Goal: Task Accomplishment & Management: Manage account settings

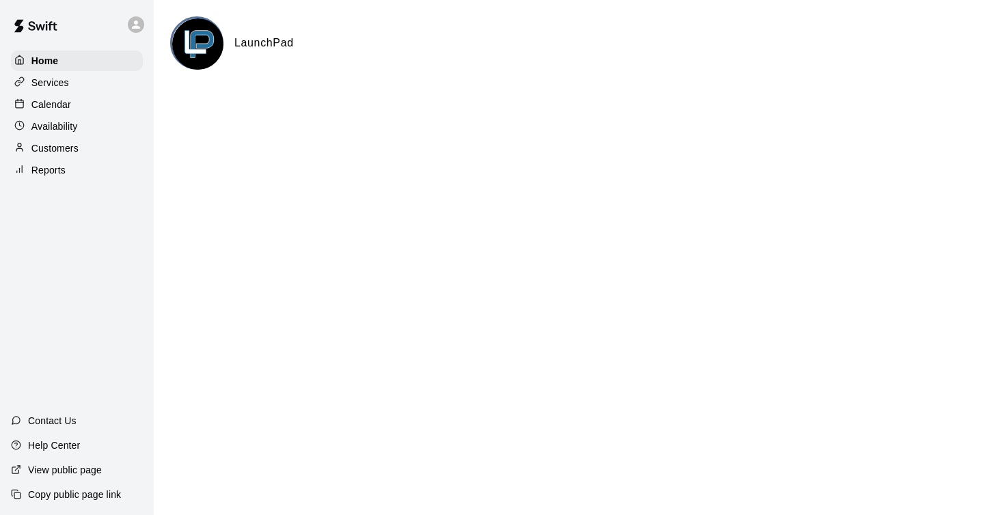
click at [87, 129] on div "Availability" at bounding box center [77, 126] width 132 height 21
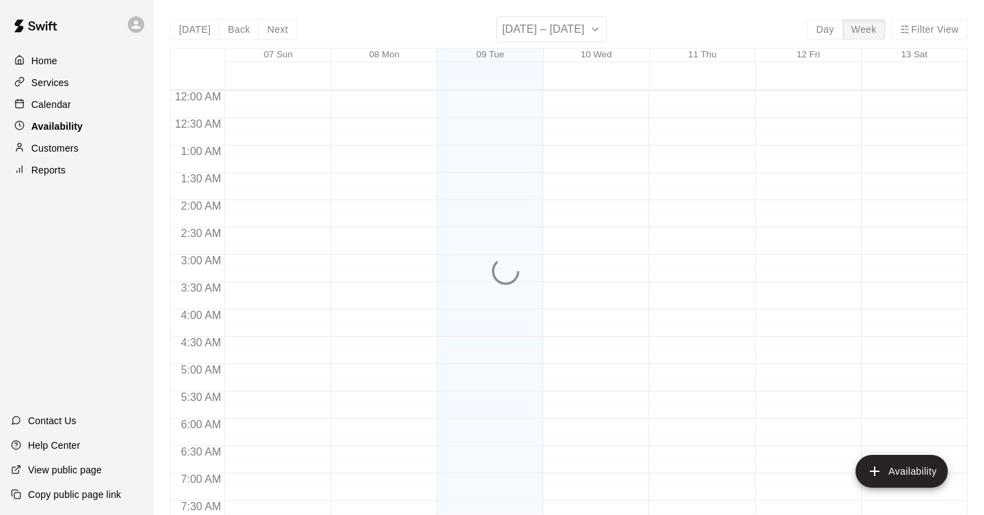
scroll to position [654, 0]
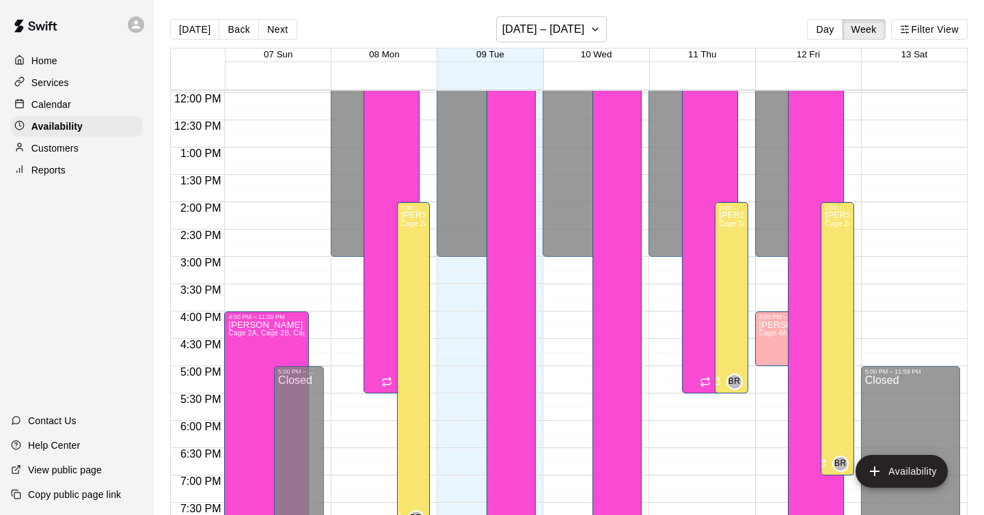
click at [130, 27] on icon at bounding box center [136, 24] width 12 height 12
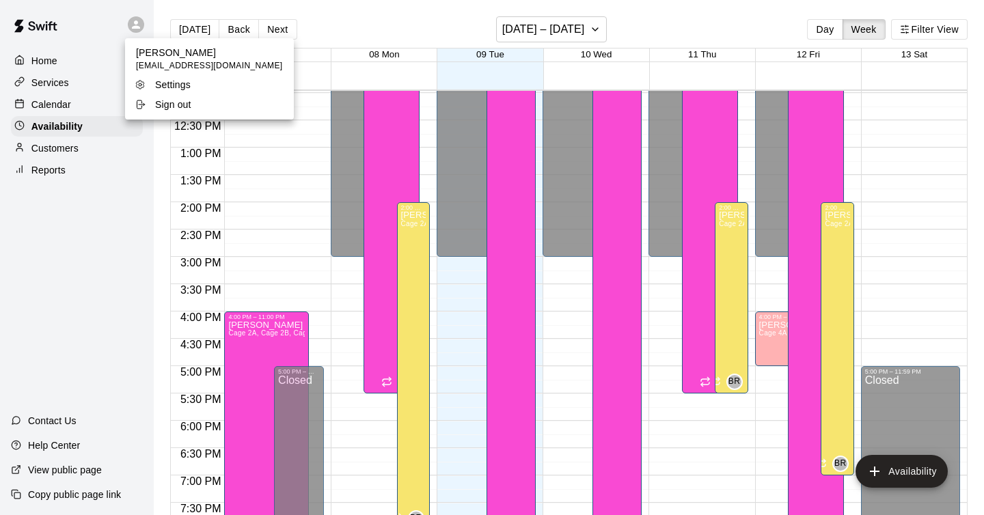
click at [96, 29] on div at bounding box center [492, 257] width 984 height 515
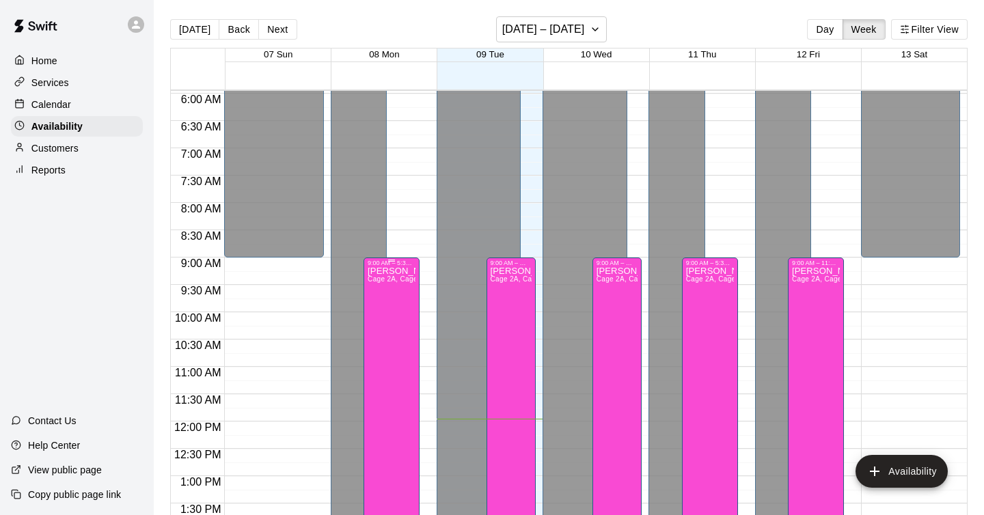
scroll to position [324, 0]
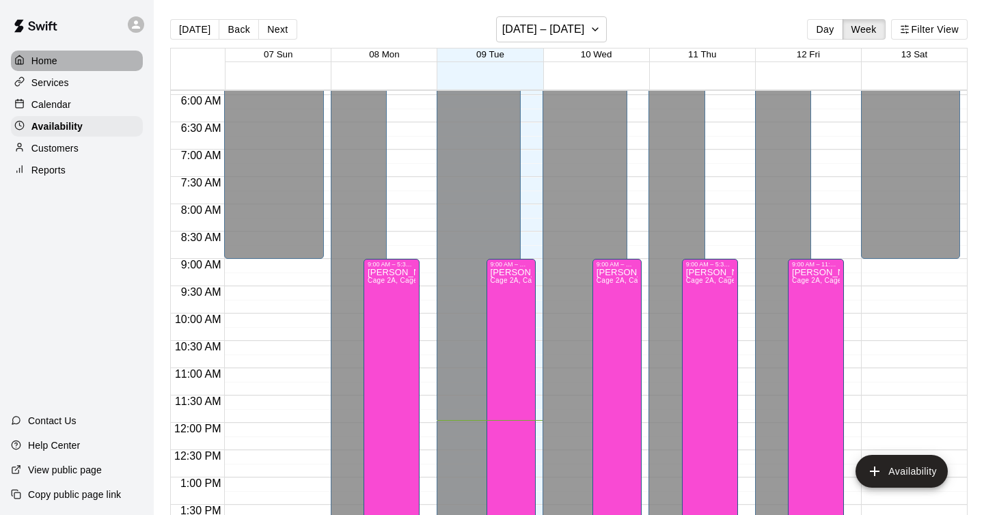
click at [52, 58] on p "Home" at bounding box center [44, 61] width 26 height 14
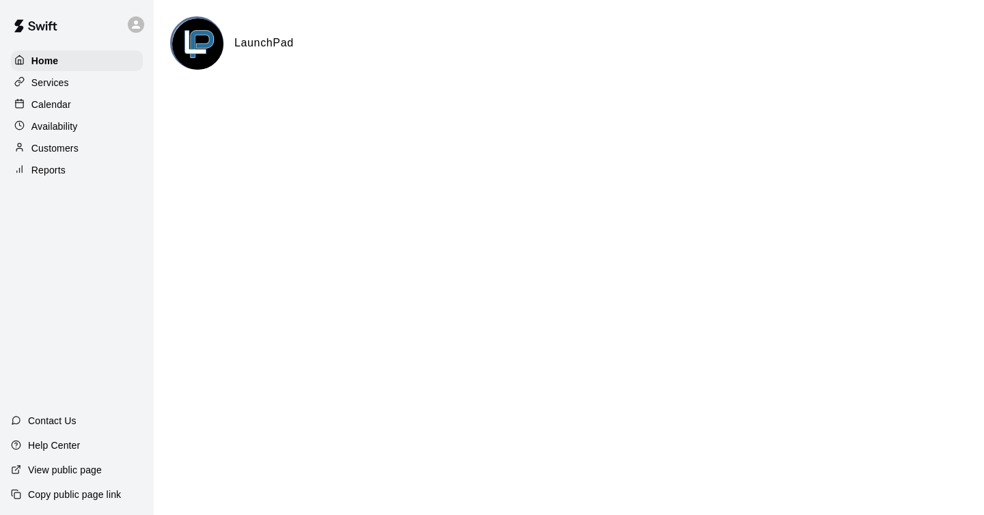
click at [57, 85] on p "Services" at bounding box center [50, 83] width 38 height 14
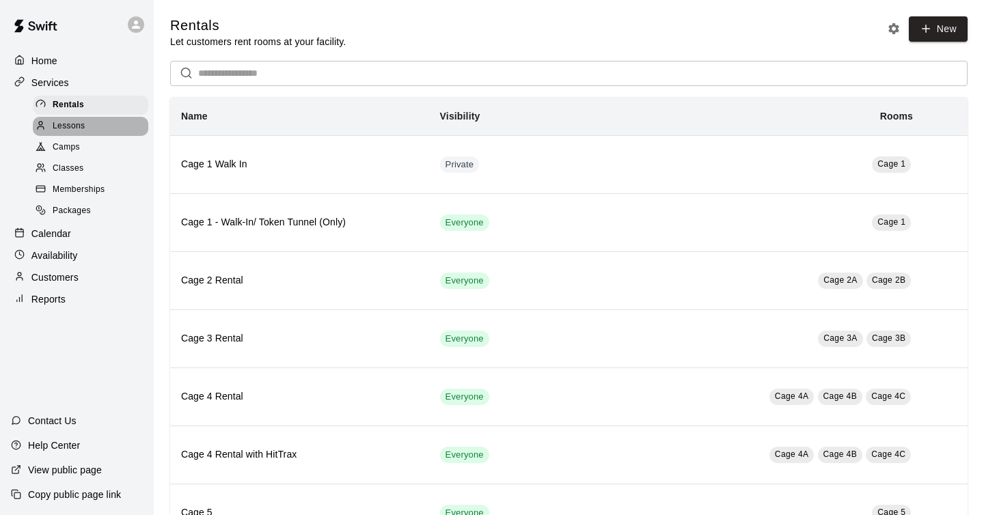
click at [72, 126] on span "Lessons" at bounding box center [69, 127] width 33 height 14
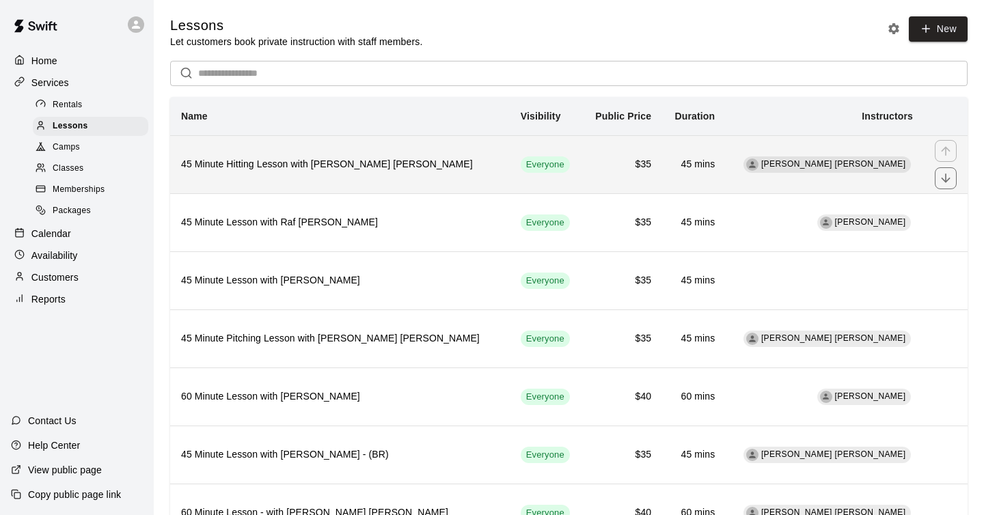
click at [867, 168] on span "[PERSON_NAME] [PERSON_NAME]" at bounding box center [833, 164] width 145 height 10
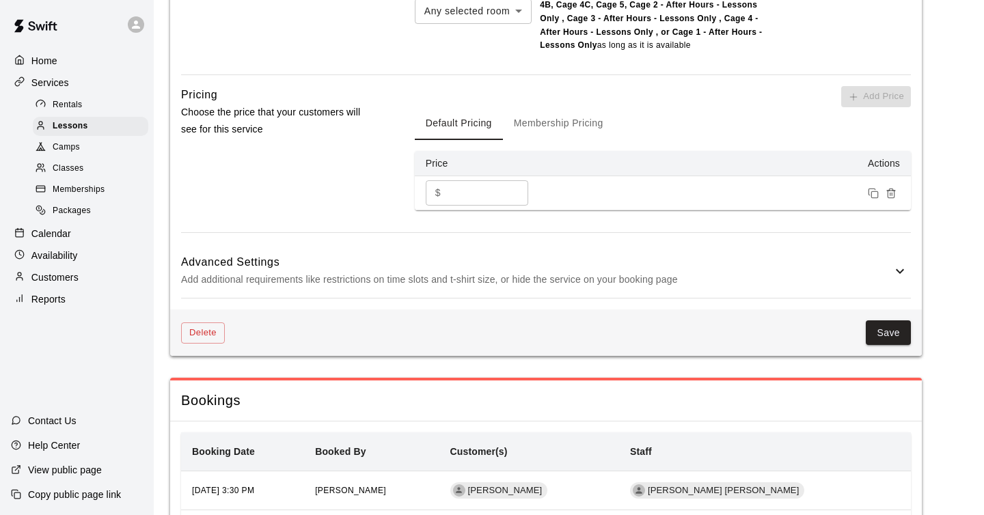
scroll to position [1377, 0]
click at [550, 121] on button "Membership Pricing" at bounding box center [558, 123] width 111 height 33
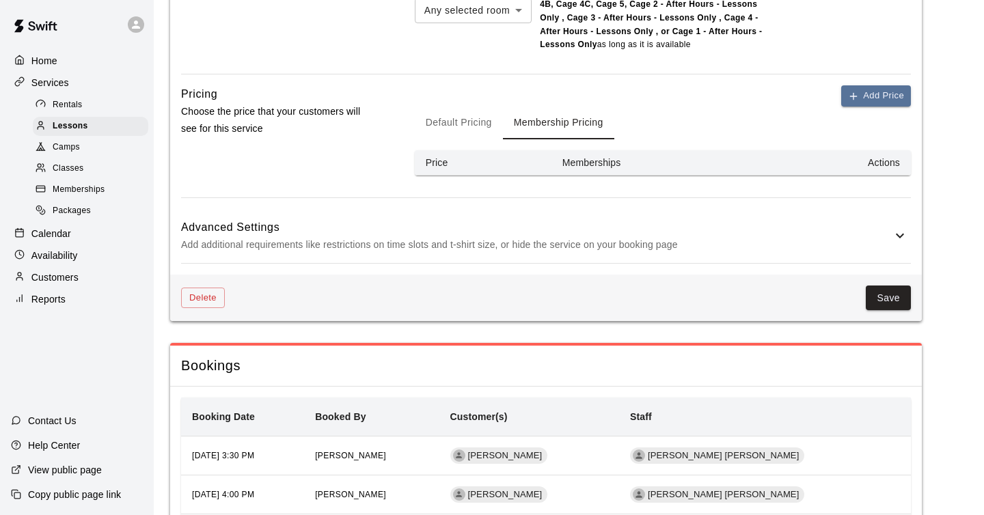
click at [473, 122] on button "Default Pricing" at bounding box center [459, 123] width 88 height 33
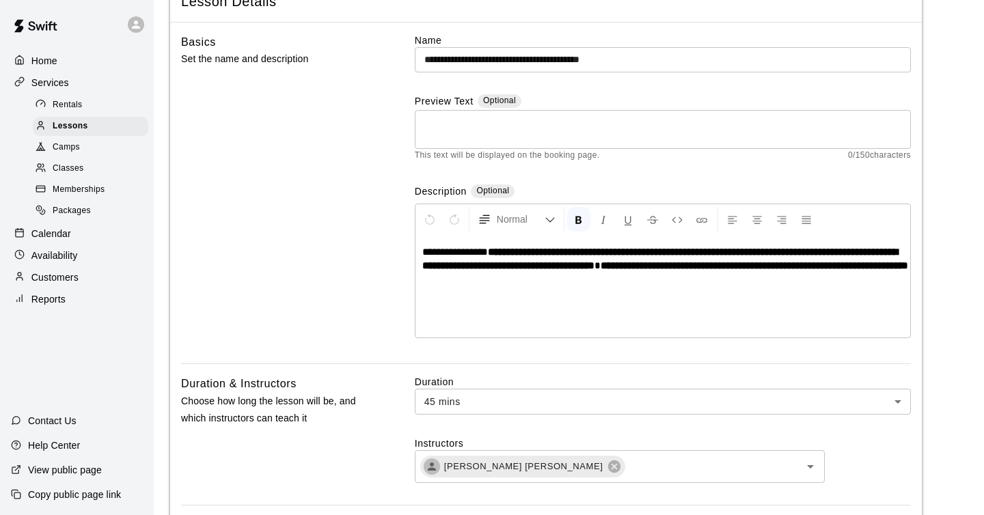
scroll to position [0, 0]
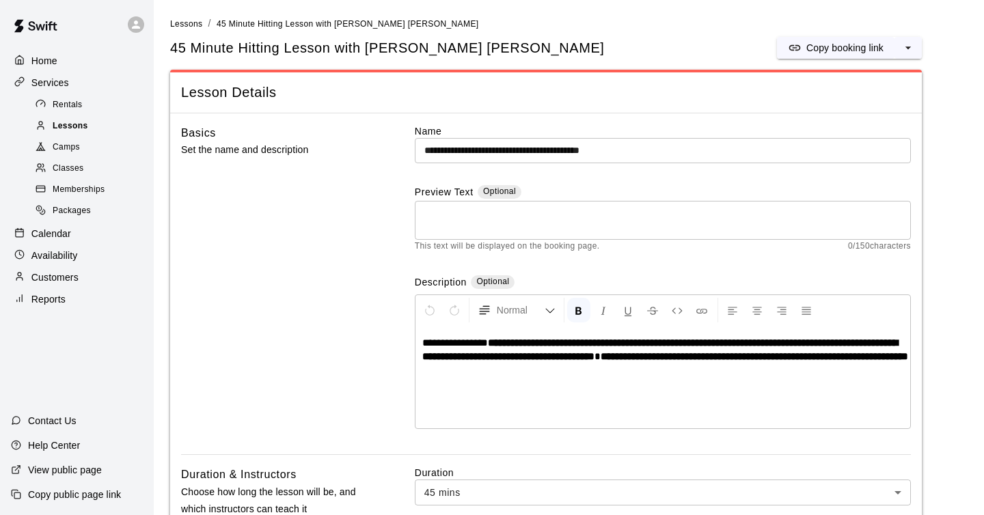
click at [73, 129] on span "Lessons" at bounding box center [71, 127] width 36 height 14
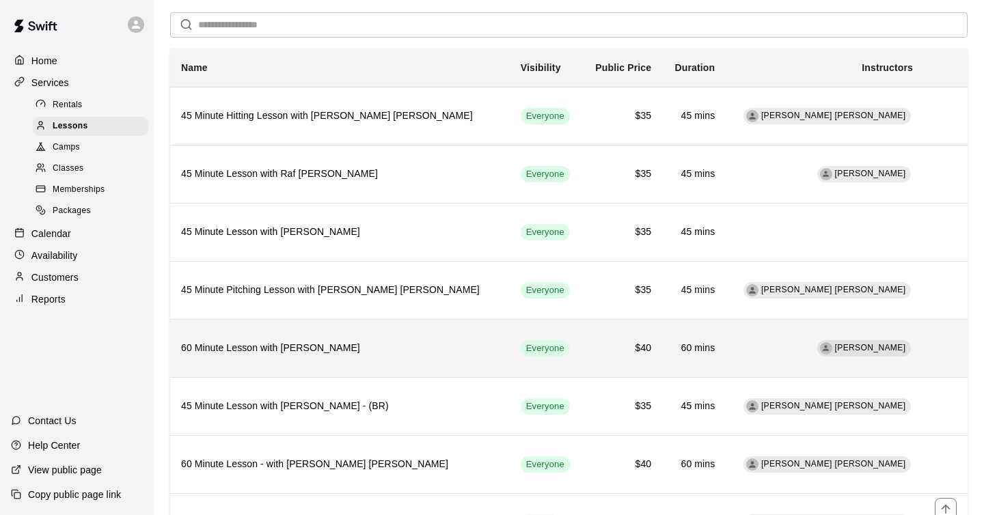
scroll to position [45, 0]
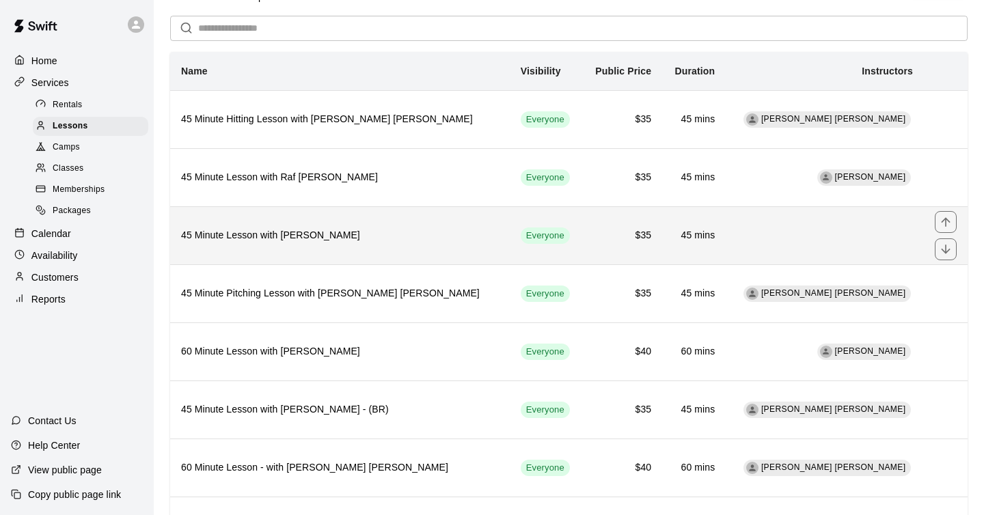
click at [394, 237] on h6 "45 Minute Lesson with [PERSON_NAME]" at bounding box center [340, 235] width 318 height 15
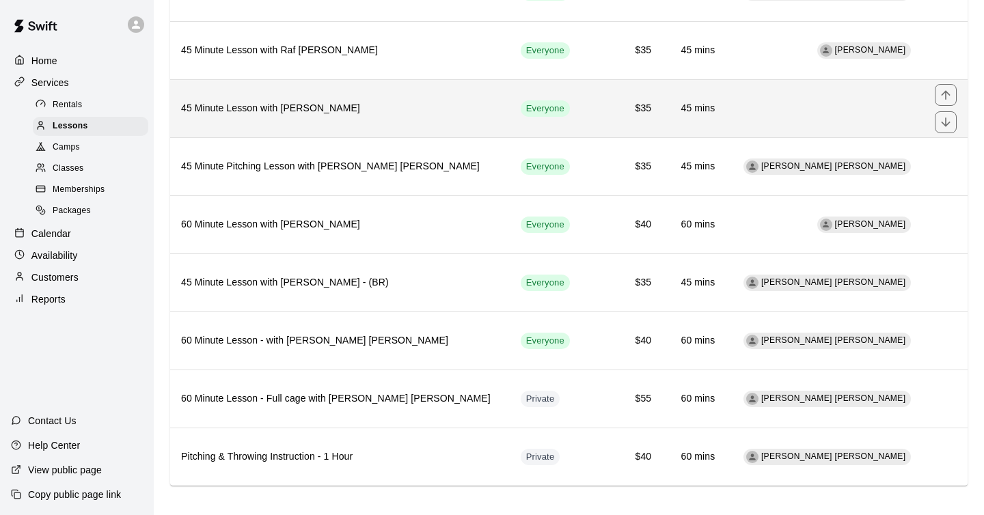
scroll to position [176, 0]
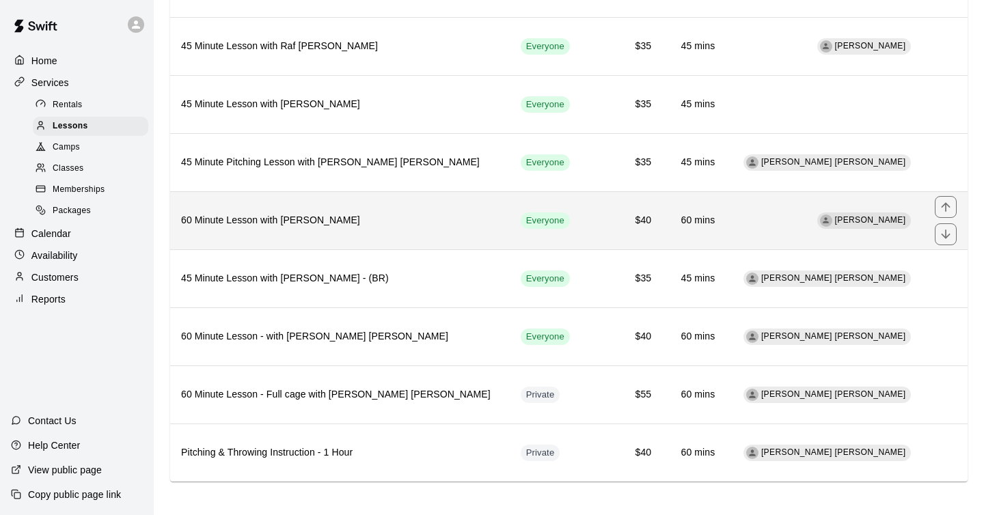
click at [587, 219] on td "$40" at bounding box center [622, 220] width 80 height 58
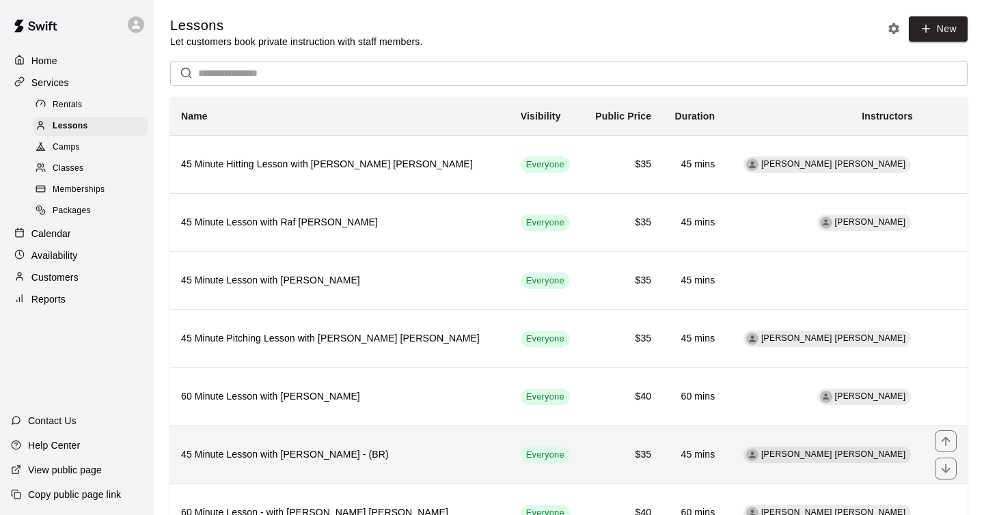
click at [367, 472] on th "45 Minute Lesson with [PERSON_NAME] - (BR)" at bounding box center [340, 455] width 340 height 58
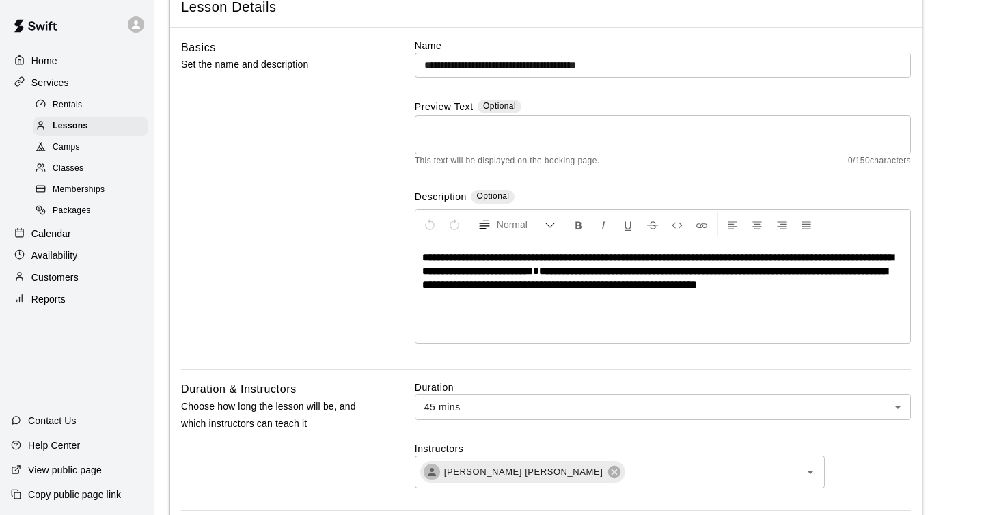
scroll to position [49, 0]
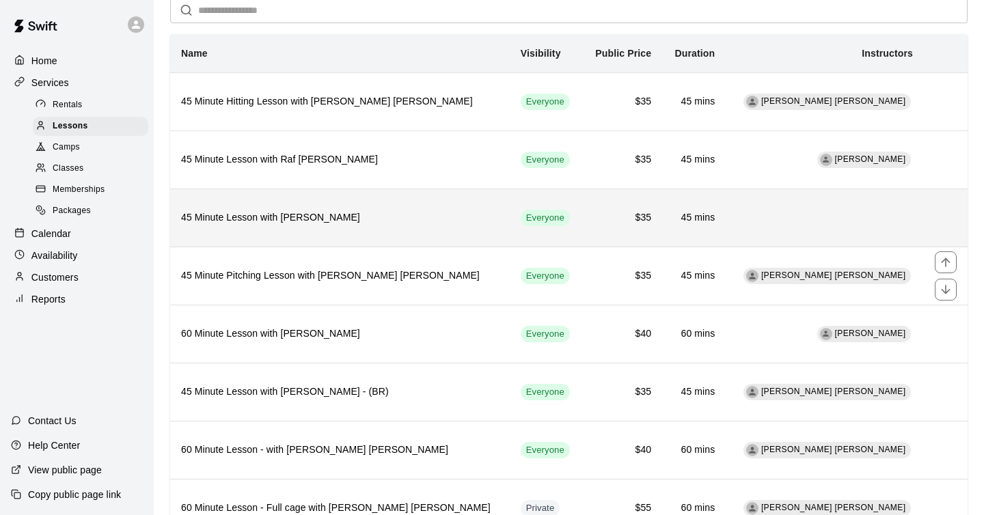
scroll to position [41, 0]
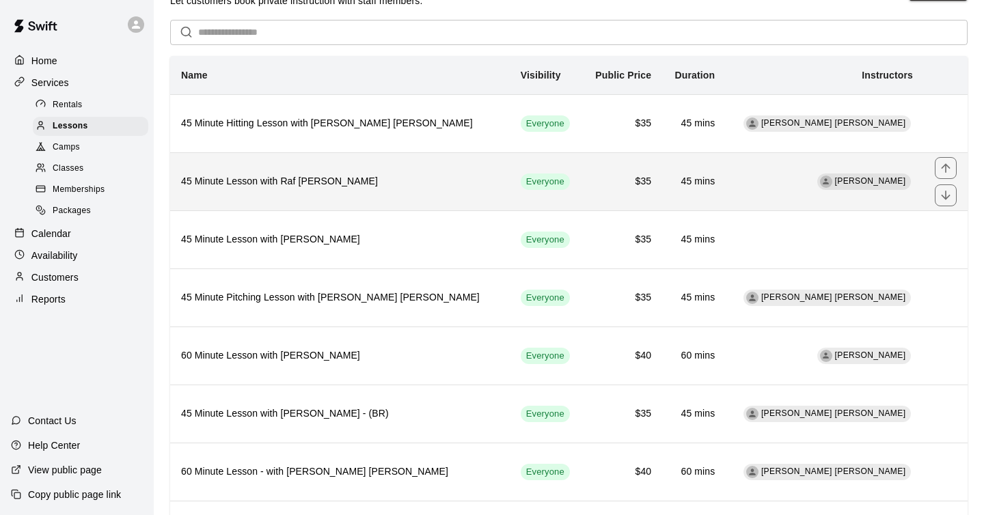
click at [726, 197] on td "45 mins" at bounding box center [694, 181] width 64 height 58
